Goal: Task Accomplishment & Management: Manage account settings

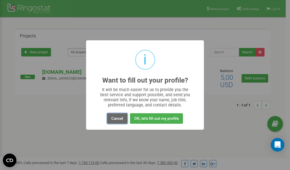
click at [116, 118] on button "Cancel" at bounding box center [117, 118] width 20 height 10
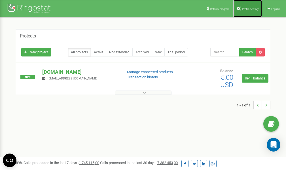
click at [252, 8] on span "Profile settings" at bounding box center [250, 8] width 17 height 3
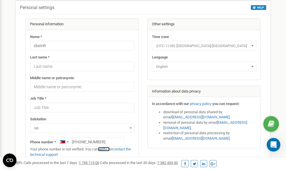
click at [107, 149] on link "verify it" at bounding box center [104, 149] width 12 height 4
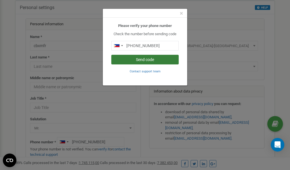
click at [154, 59] on button "Send code" at bounding box center [144, 60] width 67 height 10
